Goal: Navigation & Orientation: Find specific page/section

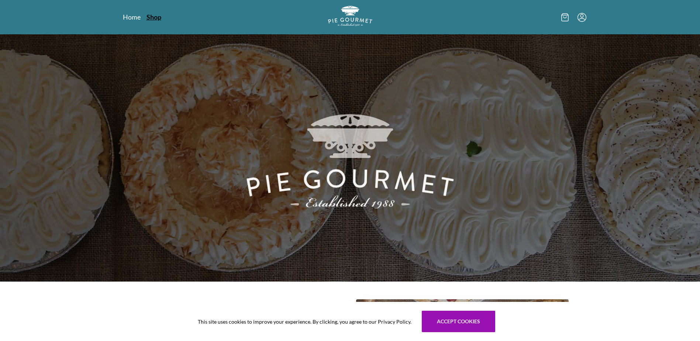
click at [158, 20] on link "Shop" at bounding box center [153, 17] width 15 height 9
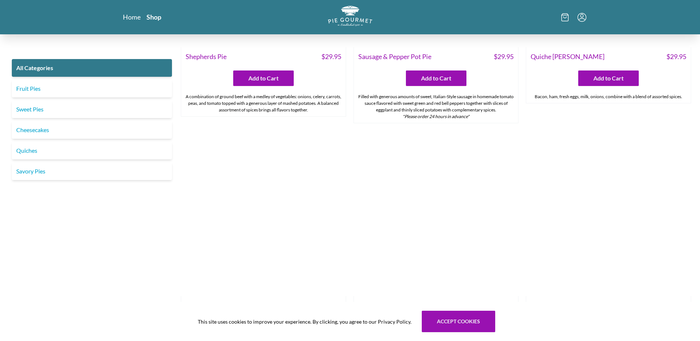
scroll to position [1066, 0]
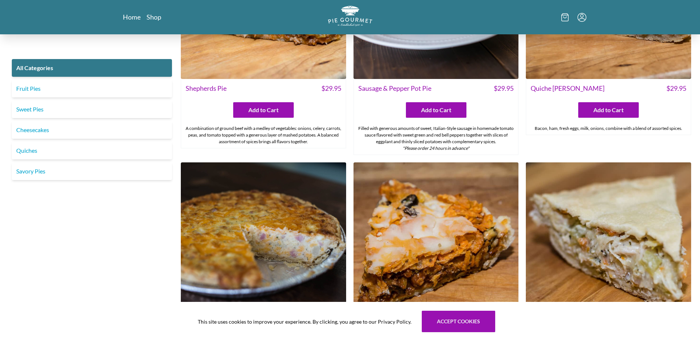
click at [560, 19] on div at bounding box center [508, 17] width 158 height 23
click at [567, 16] on icon at bounding box center [564, 17] width 7 height 8
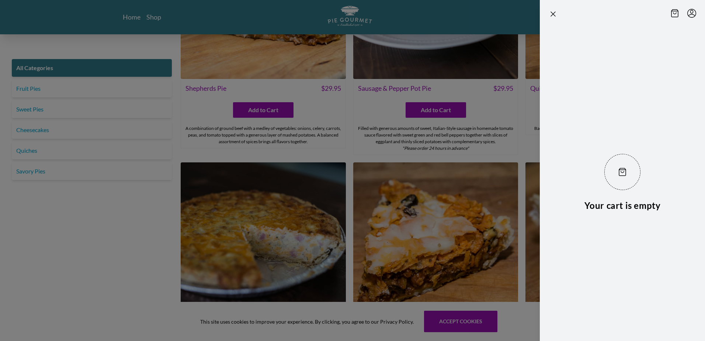
drag, startPoint x: 487, startPoint y: 38, endPoint x: 483, endPoint y: 38, distance: 4.5
click at [486, 38] on div at bounding box center [352, 170] width 705 height 341
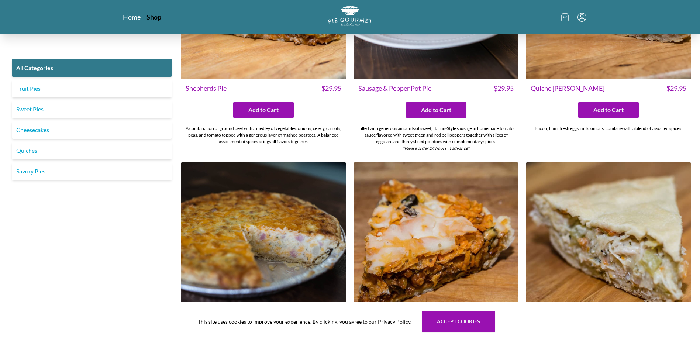
click at [156, 19] on link "Shop" at bounding box center [153, 17] width 15 height 9
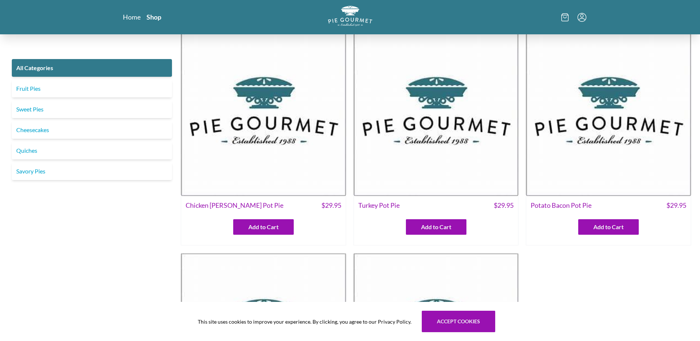
scroll to position [0, 0]
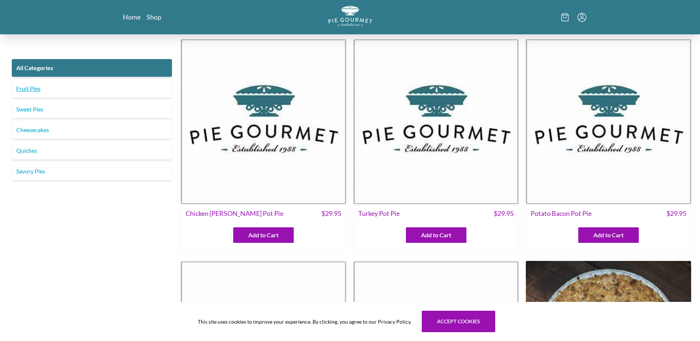
click at [59, 88] on link "Fruit Pies" at bounding box center [92, 89] width 160 height 18
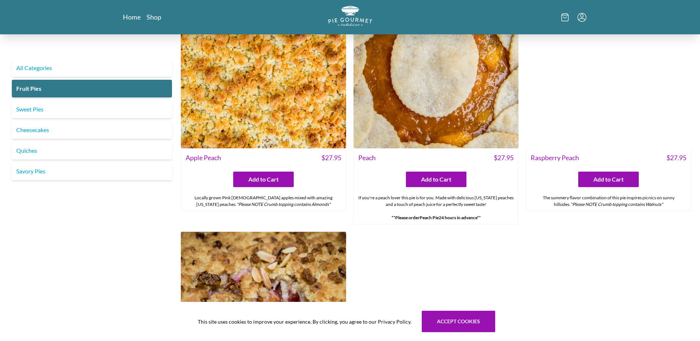
scroll to position [664, 0]
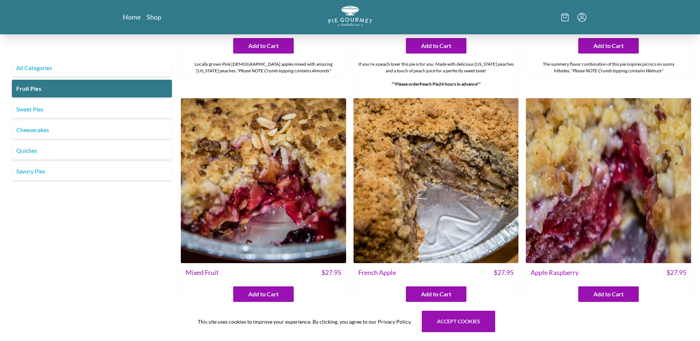
click at [131, 12] on div "Home Shop" at bounding box center [350, 17] width 472 height 34
click at [131, 15] on link "Home" at bounding box center [132, 17] width 18 height 9
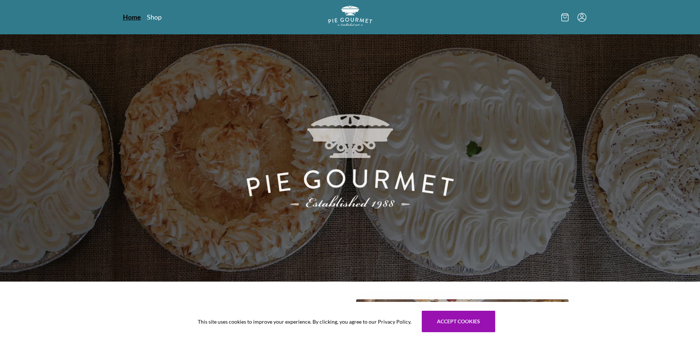
click at [131, 14] on link "Home" at bounding box center [132, 17] width 18 height 9
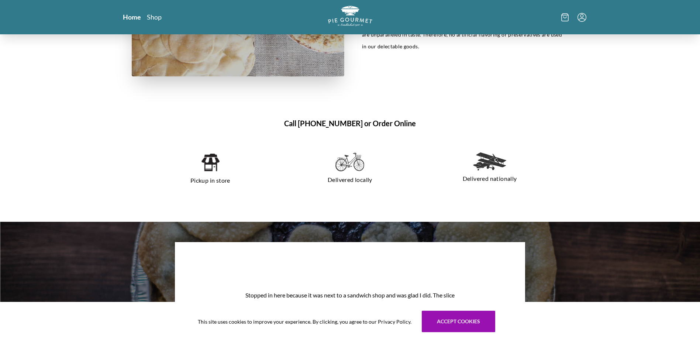
scroll to position [417, 0]
